Goal: Find specific page/section: Find specific page/section

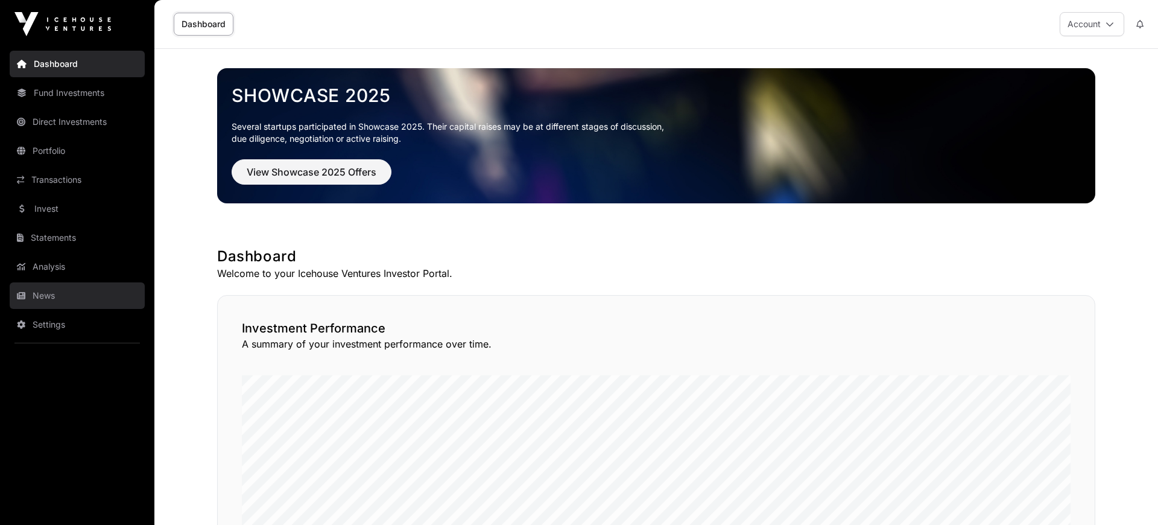
click at [48, 298] on link "News" at bounding box center [77, 295] width 135 height 27
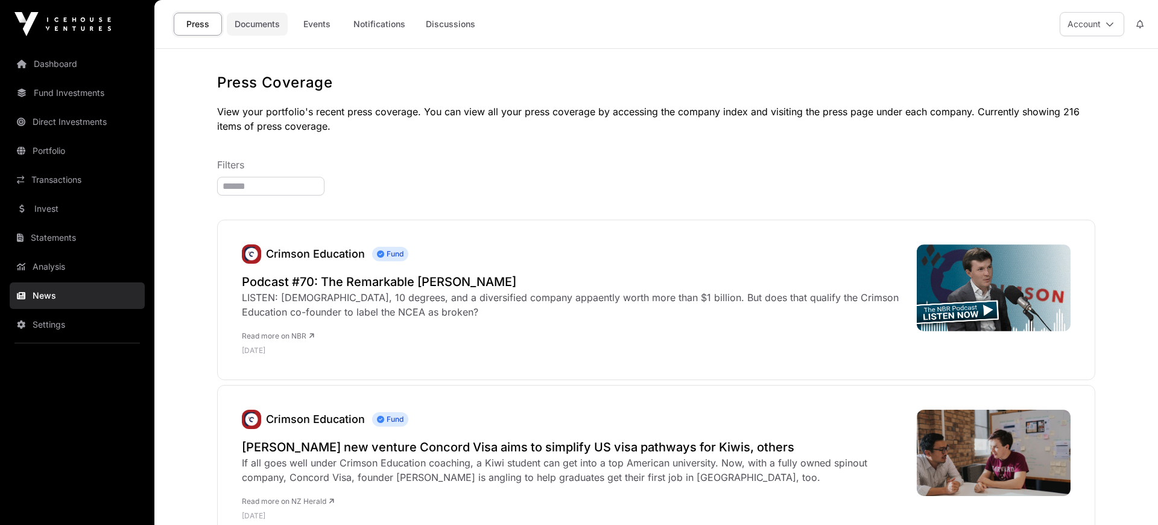
click at [273, 24] on link "Documents" at bounding box center [257, 24] width 61 height 23
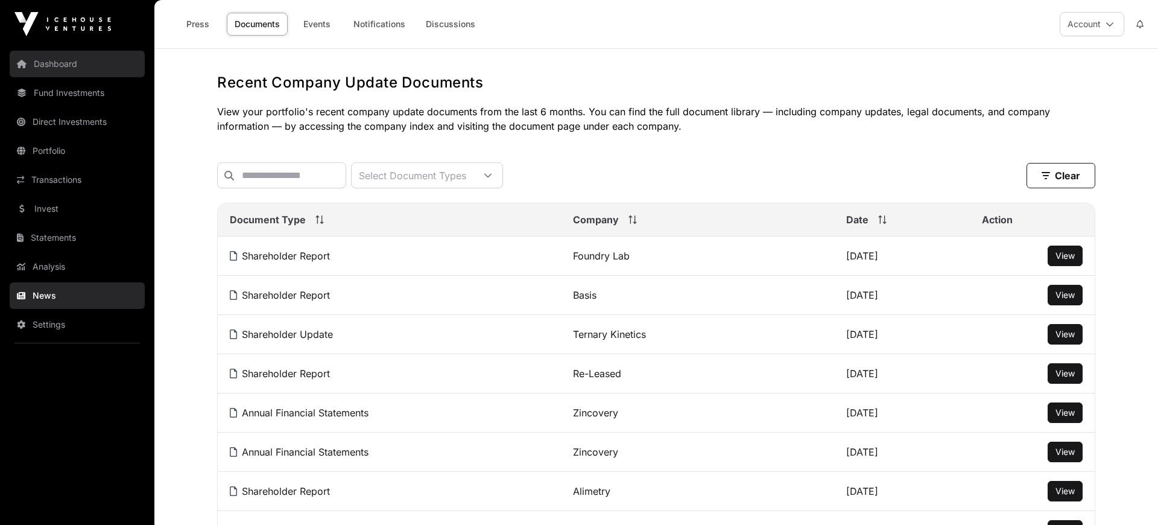
click at [72, 66] on link "Dashboard" at bounding box center [77, 64] width 135 height 27
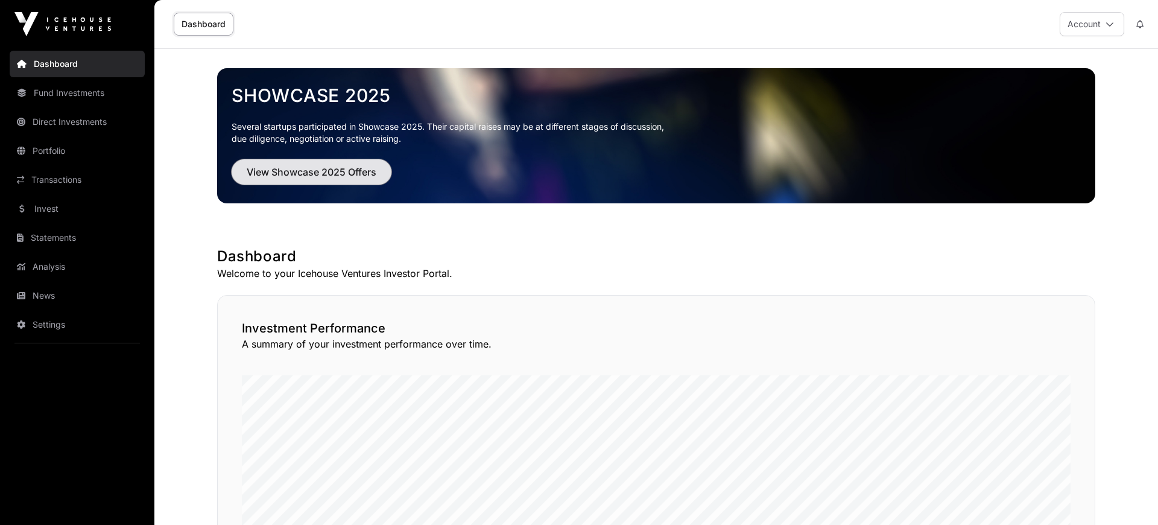
click at [349, 177] on span "View Showcase 2025 Offers" at bounding box center [312, 172] width 130 height 14
